Goal: Task Accomplishment & Management: Complete application form

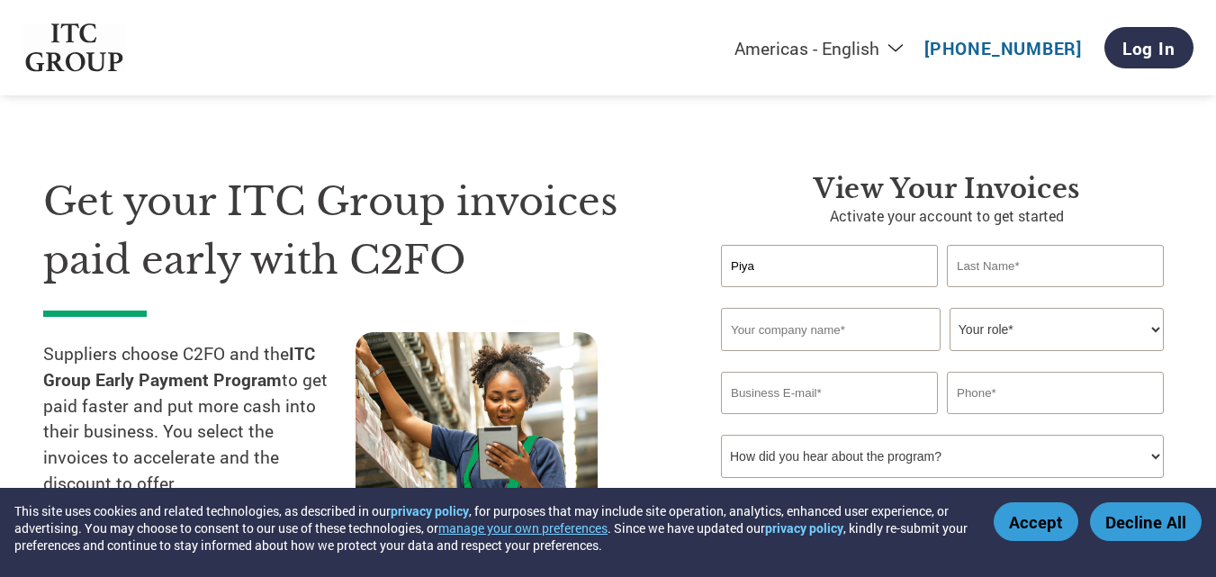
type input "Piya"
type input "Roy"
type input "Reliance Jio Infocomm Limited"
click at [1069, 333] on select "Your role* CFO Controller Credit Manager Finance Director Treasurer CEO Preside…" at bounding box center [1056, 329] width 214 height 43
select select "OTHER"
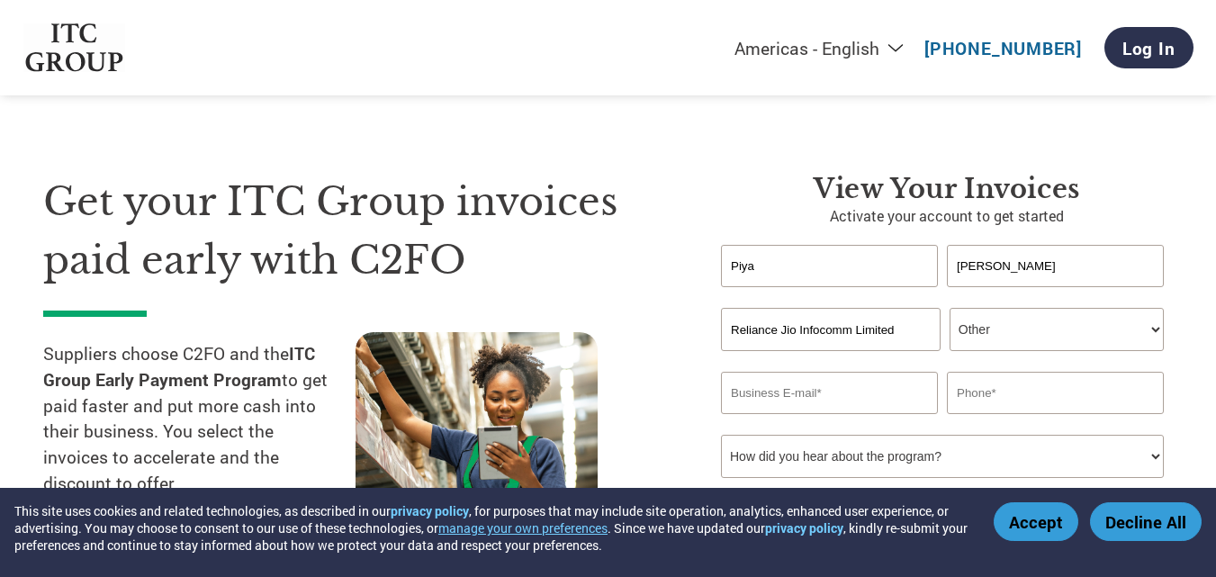
click at [949, 308] on select "Your role* CFO Controller Credit Manager Finance Director Treasurer CEO Preside…" at bounding box center [1056, 329] width 214 height 43
click at [824, 399] on input "email" at bounding box center [829, 393] width 217 height 42
type input "Piya.Roy@ril.com"
click at [1049, 404] on input "text" at bounding box center [1055, 393] width 217 height 42
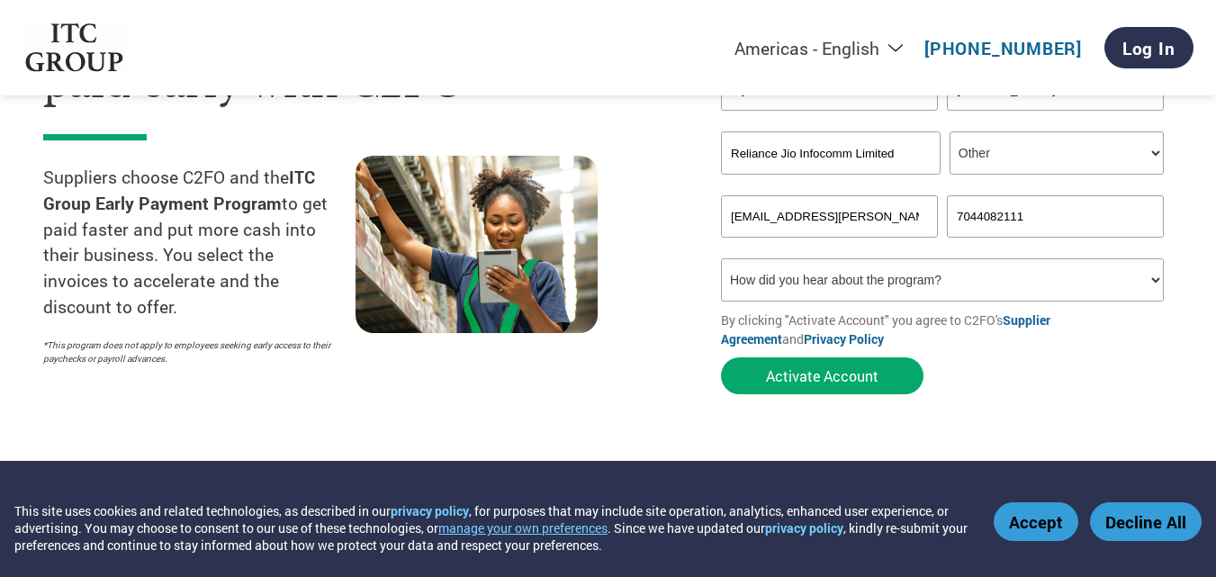
scroll to position [180, 0]
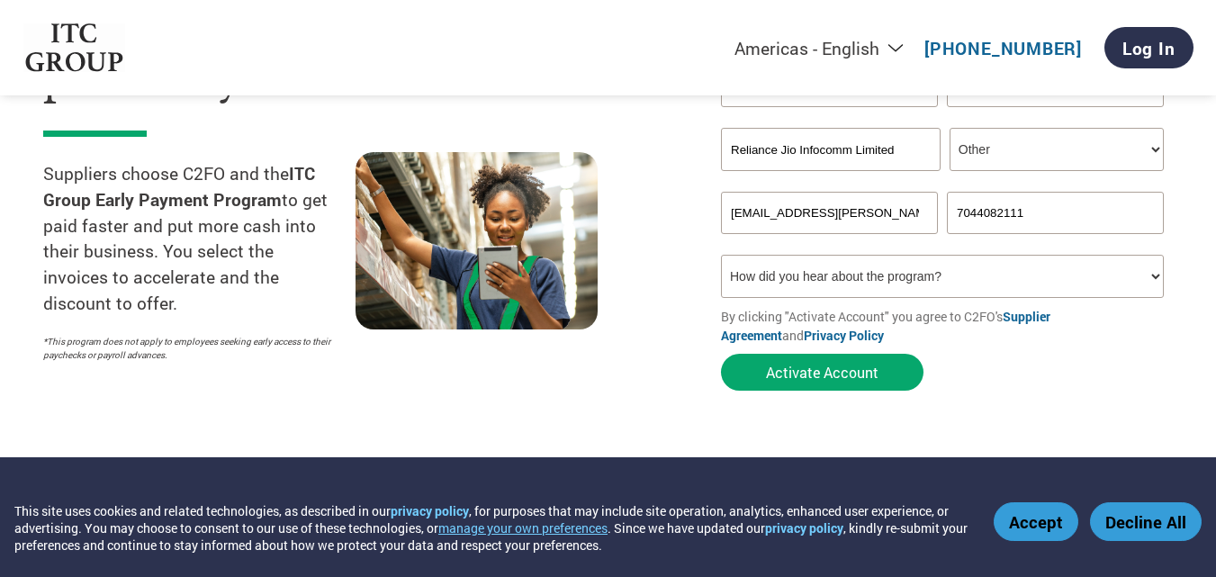
type input "7044082111"
click at [1093, 271] on select "How did you hear about the program? Received a letter Email Social Media Online…" at bounding box center [942, 276] width 443 height 43
select select "Email"
click at [721, 255] on select "How did you hear about the program? Received a letter Email Social Media Online…" at bounding box center [942, 276] width 443 height 43
click at [841, 373] on button "Activate Account" at bounding box center [822, 372] width 202 height 37
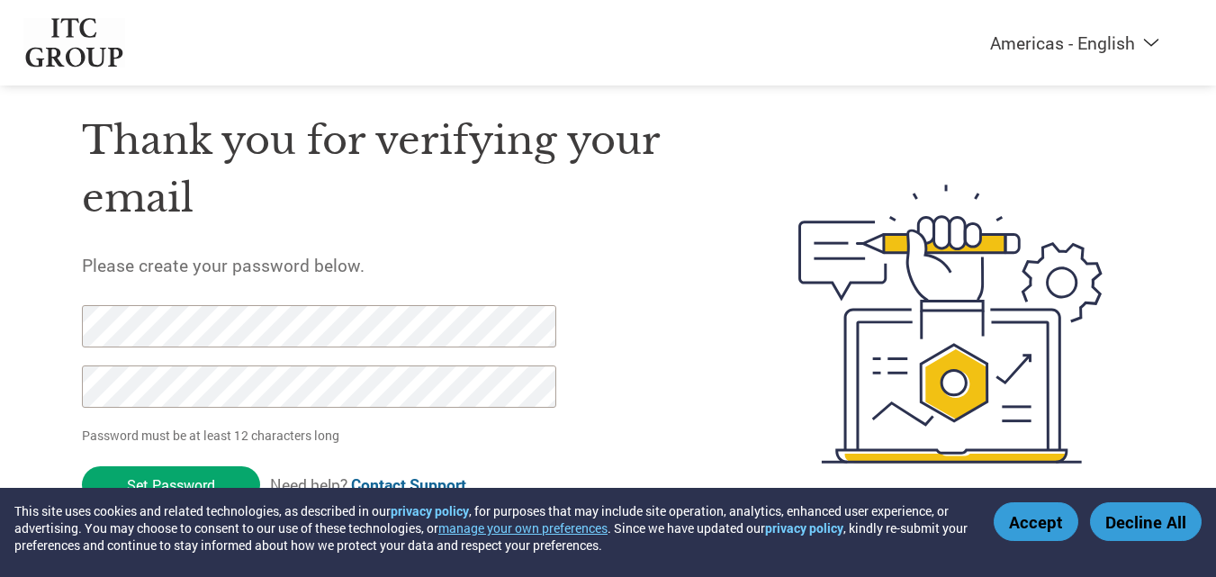
scroll to position [62, 0]
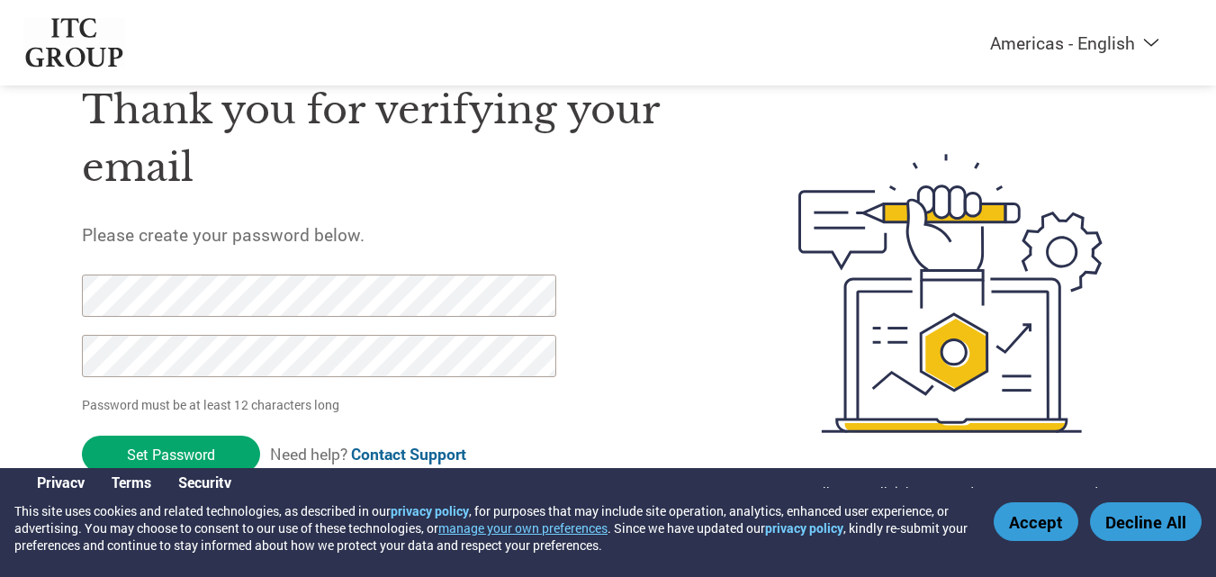
click at [183, 445] on input "Set Password" at bounding box center [171, 454] width 178 height 37
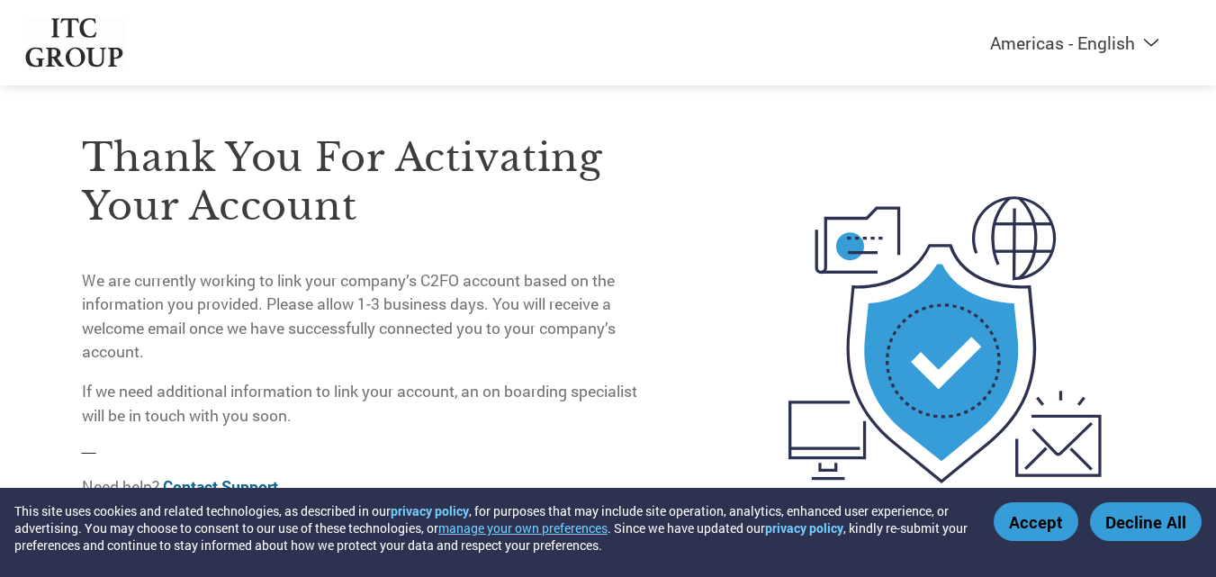
scroll to position [0, 0]
